Goal: Task Accomplishment & Management: Complete application form

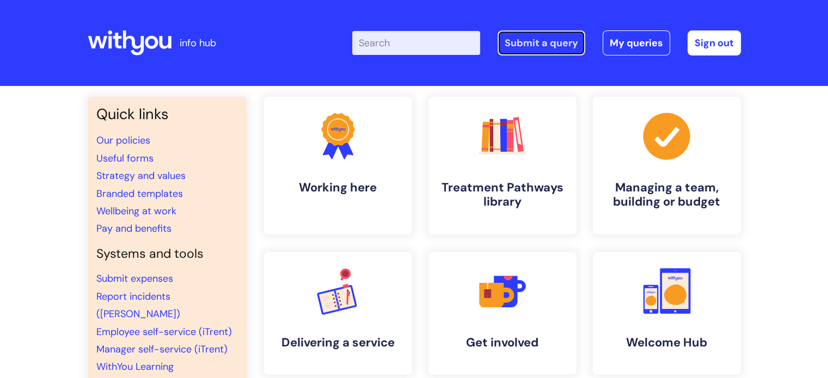
click at [557, 52] on link "Submit a query" at bounding box center [542, 42] width 88 height 25
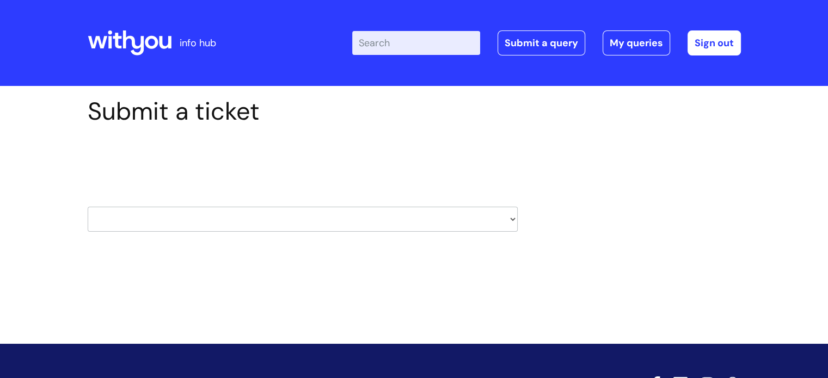
click at [206, 219] on select "HR / People IT and Support Clinical Drug Alerts Finance Accounts Data Support T…" at bounding box center [303, 219] width 430 height 25
select select "hr_/_people"
click at [88, 207] on select "HR / People IT and Support Clinical Drug Alerts Finance Accounts Data Support T…" at bounding box center [303, 219] width 430 height 25
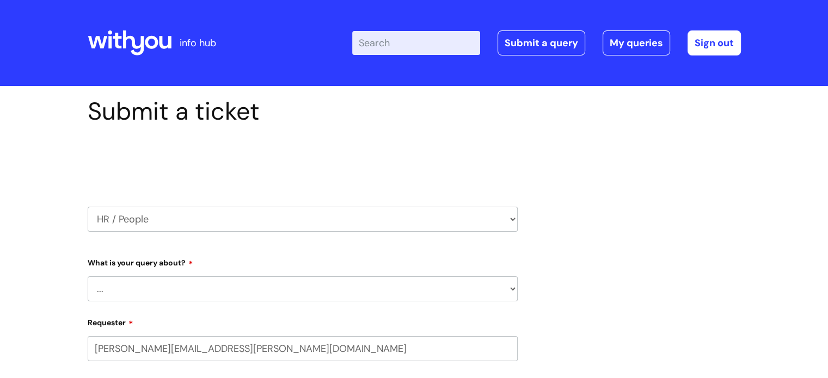
select select "80004286533"
click at [172, 291] on select "... Absence Query Holiday Query Employee change request General HR Query iTrent…" at bounding box center [303, 289] width 430 height 25
select select "General HR Query"
click at [88, 277] on select "... Absence Query Holiday Query Employee change request General HR Query iTrent…" at bounding box center [303, 289] width 430 height 25
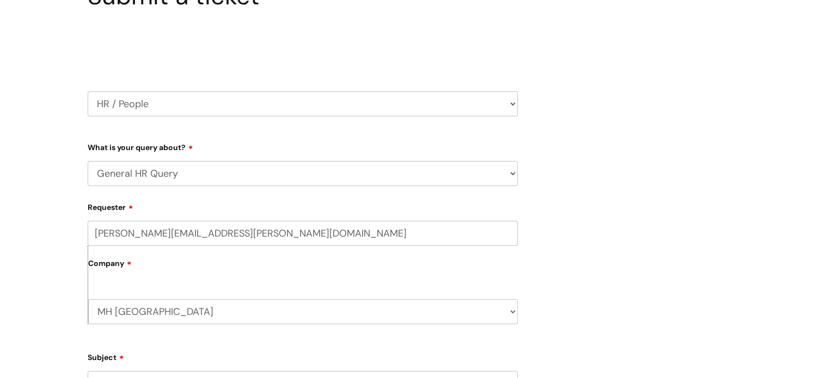
scroll to position [163, 0]
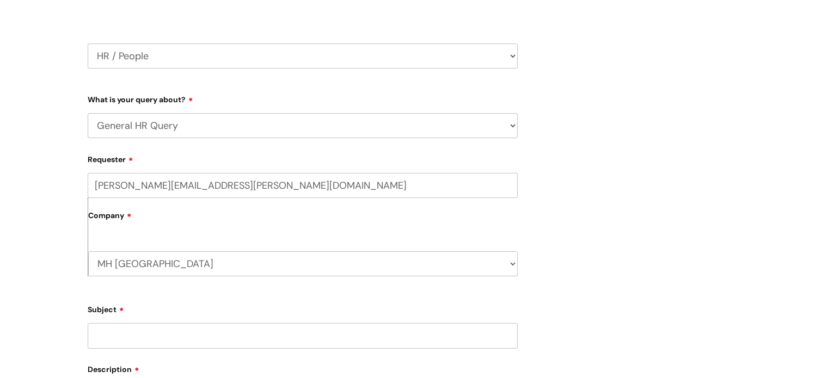
click at [182, 117] on select "... Absence Query Holiday Query Employee change request General HR Query iTrent…" at bounding box center [303, 125] width 430 height 25
click at [0, 117] on div "Submit a ticket Select issue type HR / People IT and Support Clinical Drug Aler…" at bounding box center [414, 279] width 828 height 713
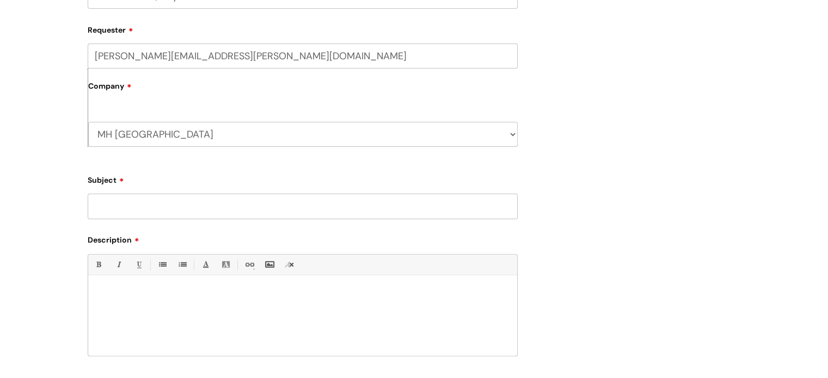
scroll to position [381, 0]
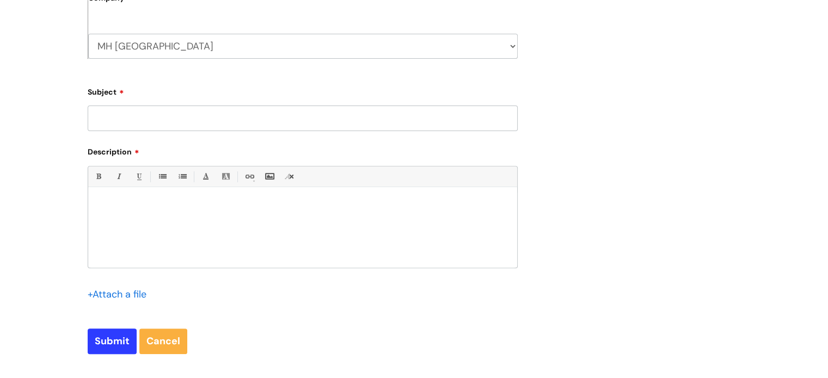
click at [139, 119] on input "Subject" at bounding box center [303, 118] width 430 height 25
type input "OH form for KF"
click at [161, 188] on div "Bold (Ctrl-B) Italic (Ctrl-I) Underline(Ctrl-U) • Unordered List (Ctrl-Shift-7)…" at bounding box center [303, 217] width 430 height 102
click at [170, 208] on p at bounding box center [302, 206] width 413 height 10
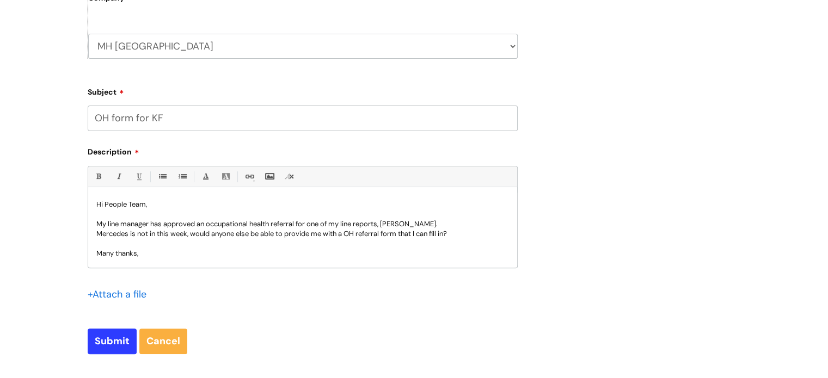
scroll to position [11, 0]
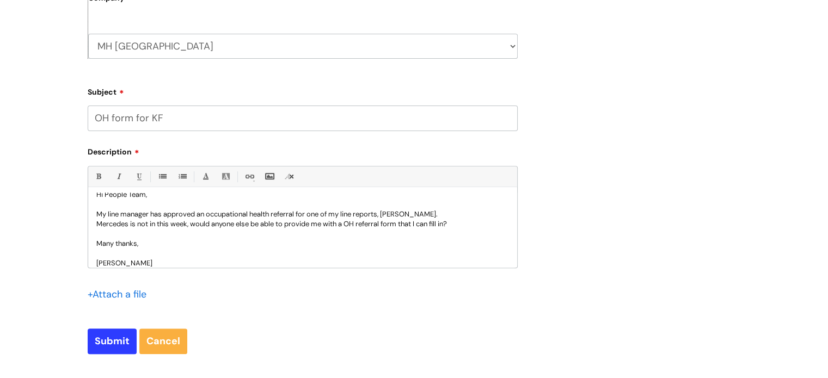
click at [115, 328] on form "Type Of Request ... Accounts (Finance) Alerts! (For clinical team) Data Protect…" at bounding box center [303, 114] width 430 height 482
click at [115, 337] on input "Submit" at bounding box center [112, 341] width 49 height 25
type input "Please Wait..."
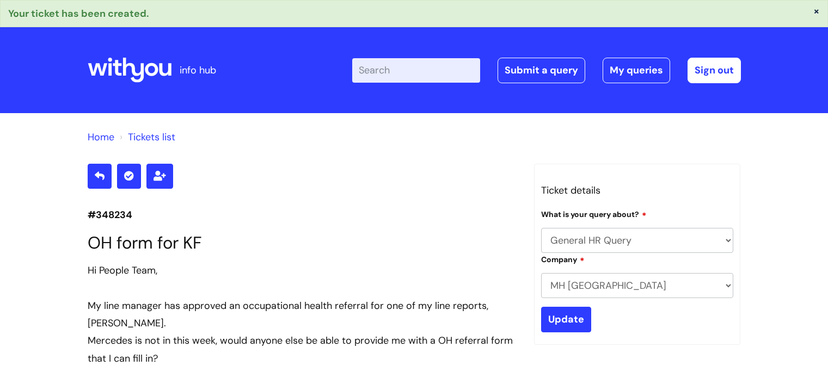
select select "General HR Query"
